Goal: Information Seeking & Learning: Learn about a topic

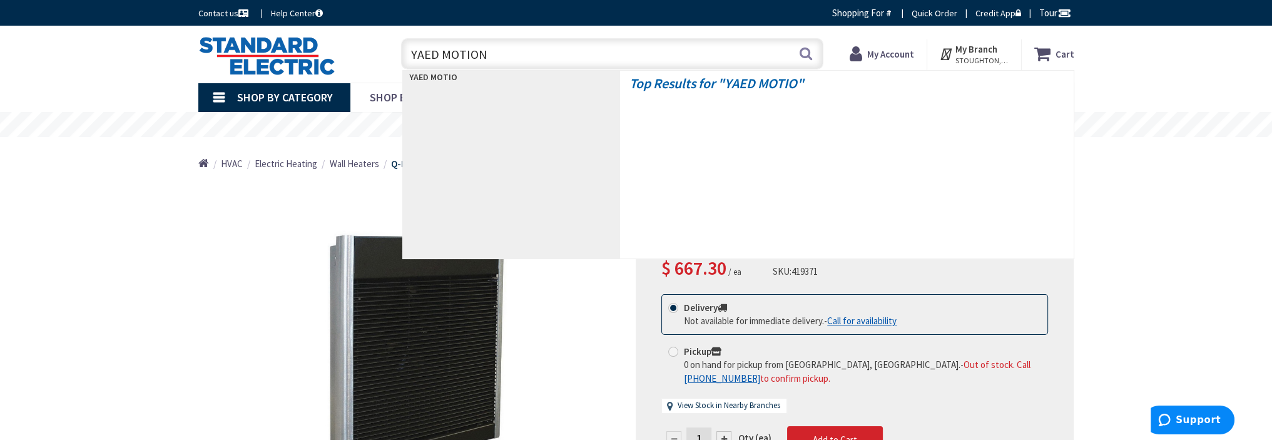
type input "YAED MOTION"
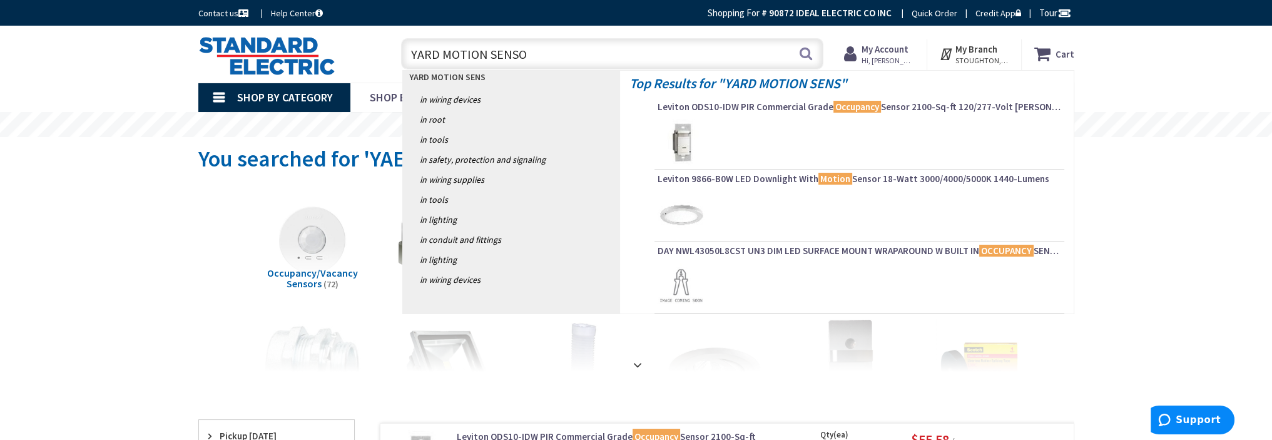
type input "YARD MOTION SENSOR"
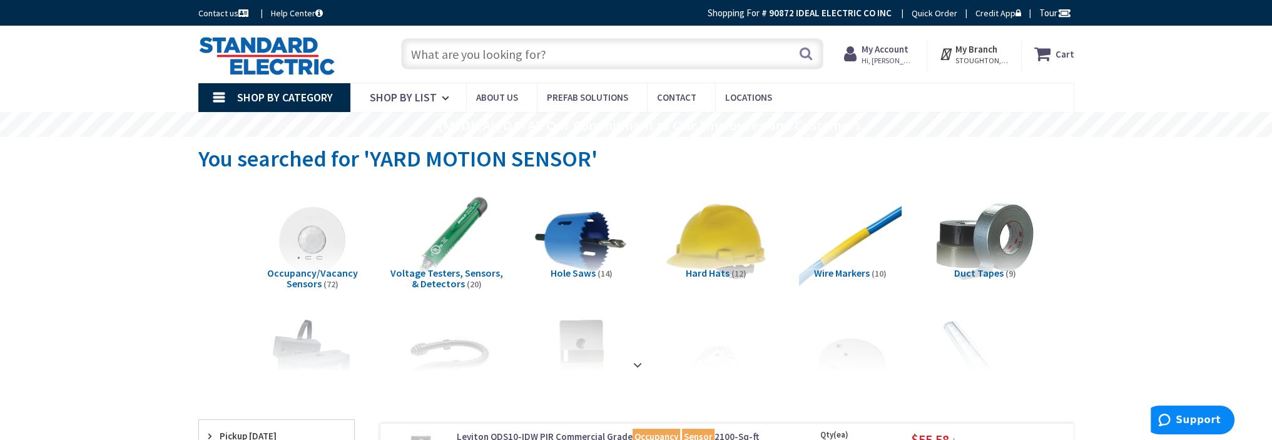
click at [536, 59] on input "text" at bounding box center [612, 53] width 422 height 31
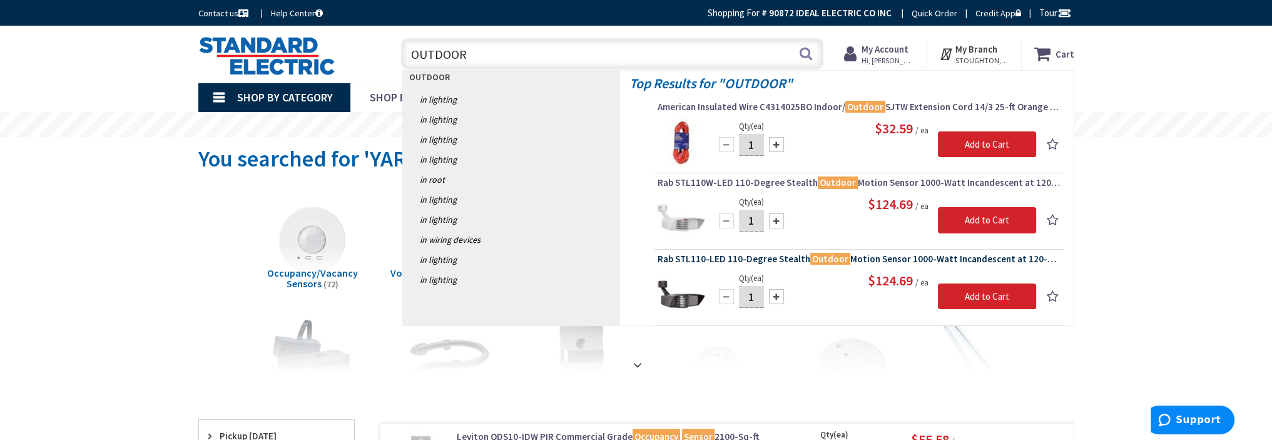
type input "OUTDOOR"
click at [760, 255] on span "Rab STL110-LED 110-Degree Stealth Outdoor Motion Sensor 1000-Watt Incandescent …" at bounding box center [860, 259] width 404 height 13
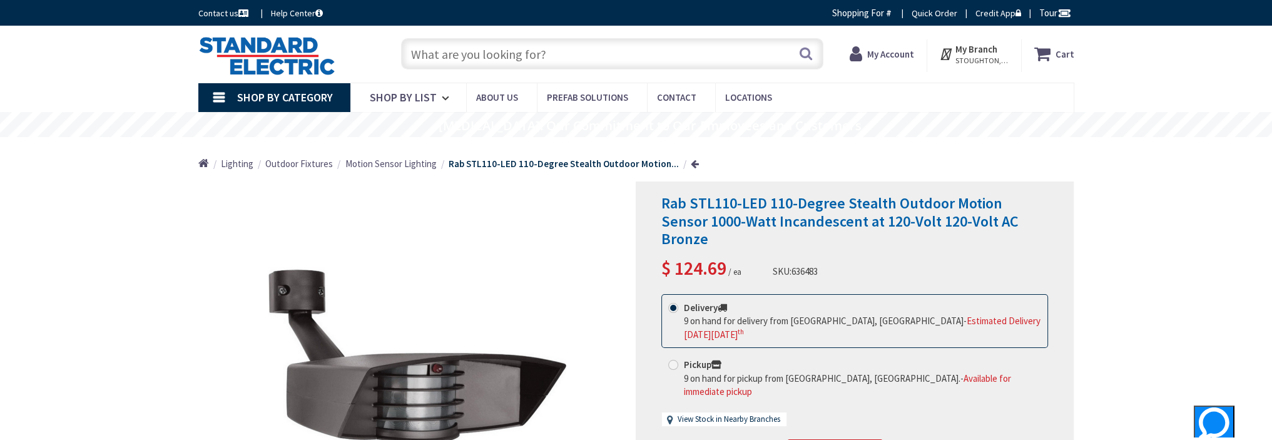
click at [406, 166] on span "Motion Sensor Lighting" at bounding box center [390, 164] width 91 height 12
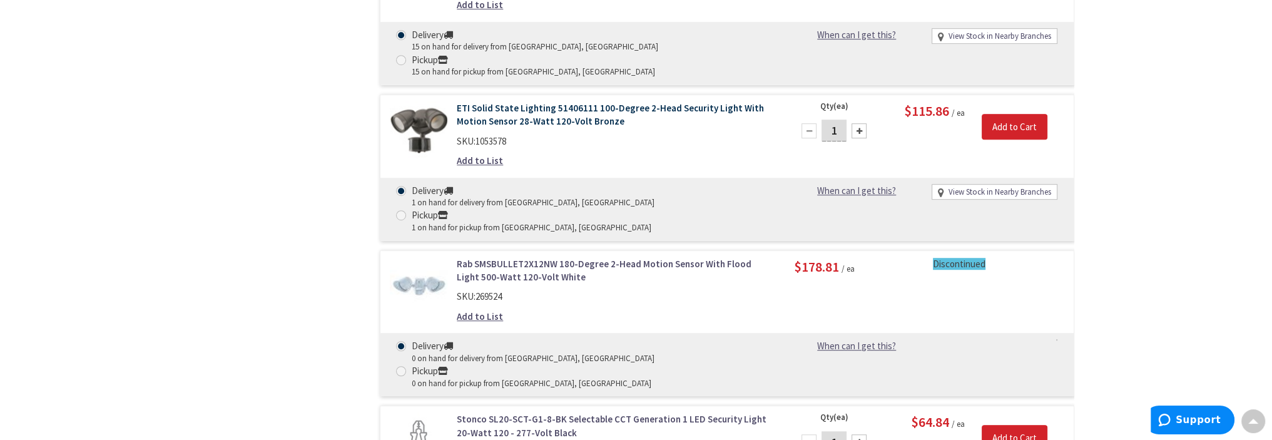
scroll to position [1189, 0]
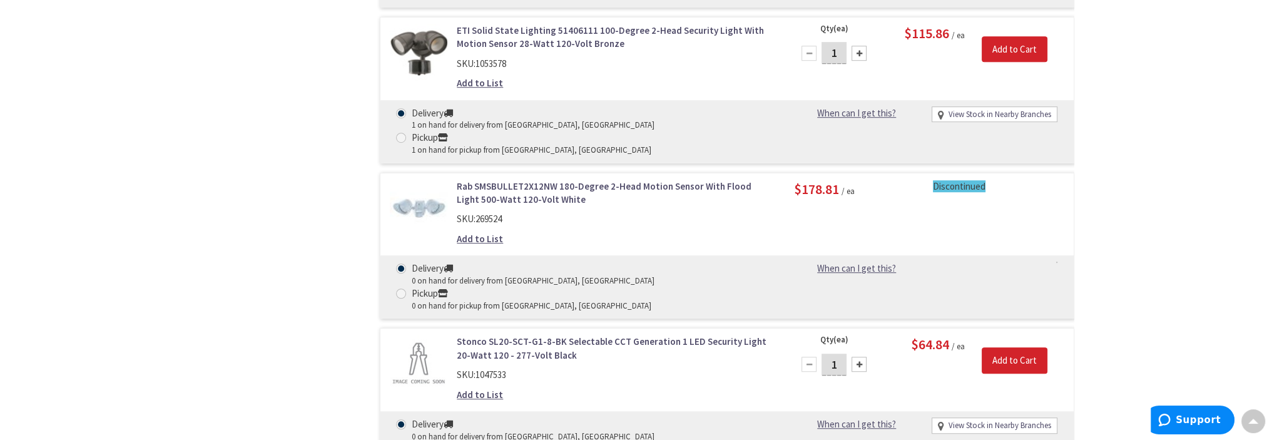
click at [529, 335] on link "Stonco SL20-SCT-G1-8-BK Selectable CCT Generation 1 LED Security Light 20-Watt …" at bounding box center [616, 348] width 319 height 27
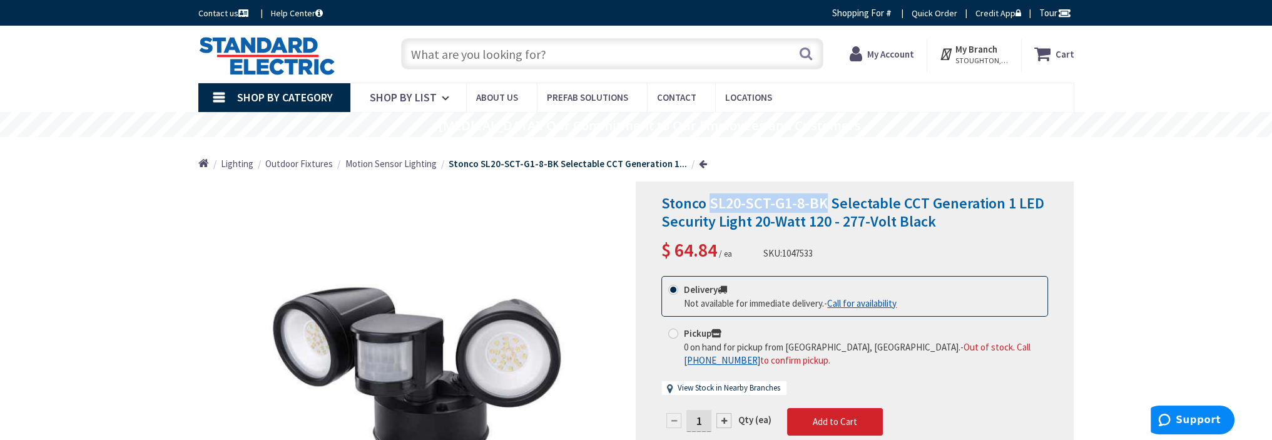
drag, startPoint x: 824, startPoint y: 204, endPoint x: 711, endPoint y: 202, distance: 112.7
click at [711, 202] on span "Stonco SL20-SCT-G1-8-BK Selectable CCT Generation 1 LED Security Light 20-Watt …" at bounding box center [852, 212] width 383 height 38
copy span "SL20-SCT-G1-8-BK"
click at [467, 56] on input "text" at bounding box center [612, 53] width 422 height 31
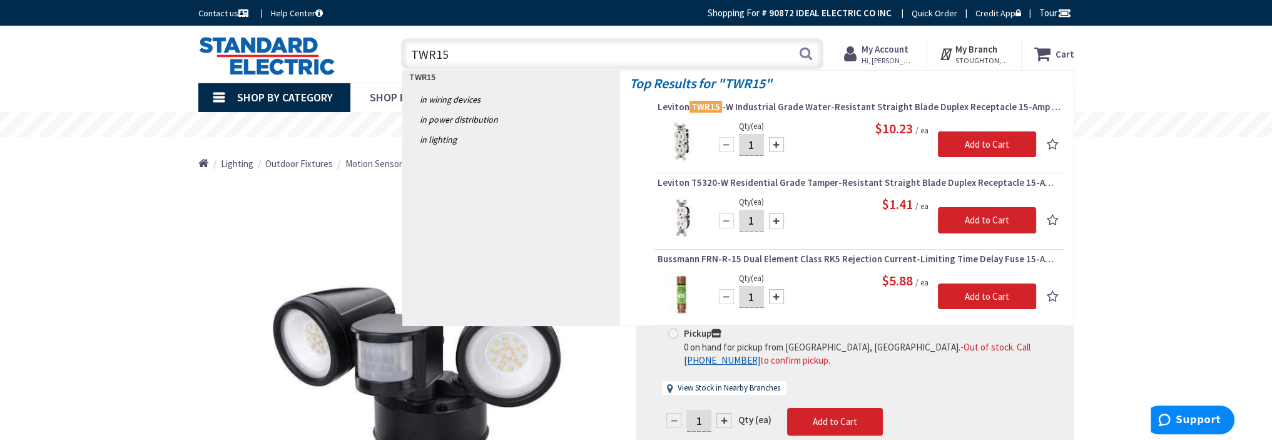
type input "TWR15"
